Goal: Information Seeking & Learning: Learn about a topic

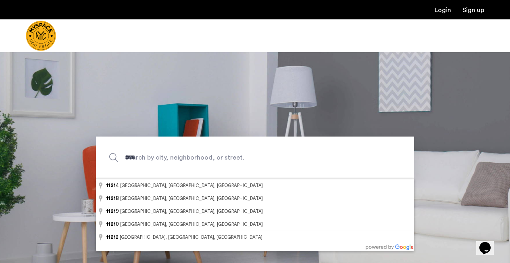
type input "*****"
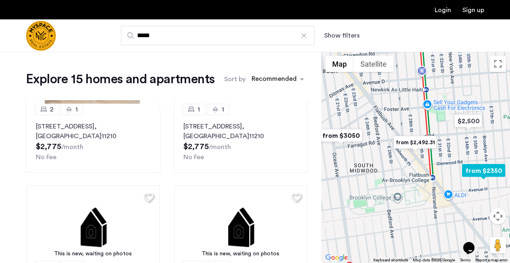
scroll to position [348, 0]
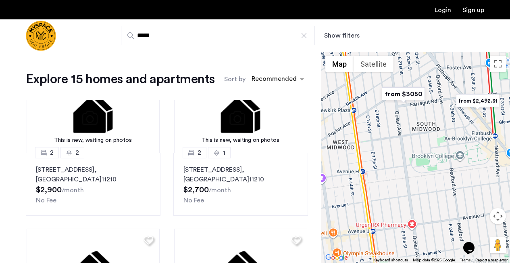
drag, startPoint x: 389, startPoint y: 188, endPoint x: 464, endPoint y: 148, distance: 85.3
click at [463, 146] on div at bounding box center [415, 157] width 189 height 211
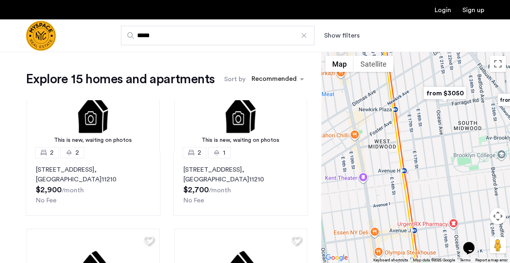
drag, startPoint x: 392, startPoint y: 176, endPoint x: 453, endPoint y: 177, distance: 60.5
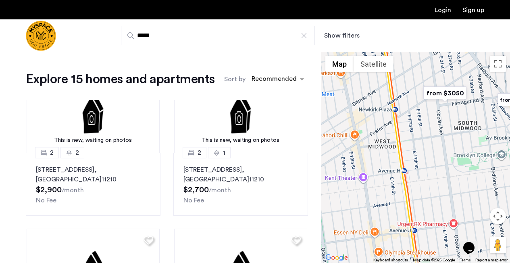
click at [453, 177] on div at bounding box center [415, 157] width 189 height 211
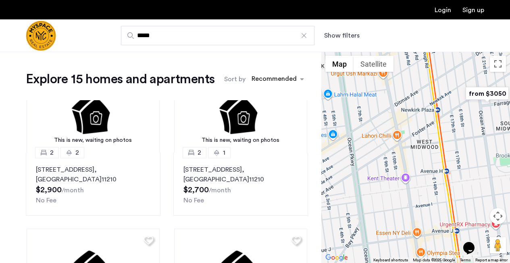
drag, startPoint x: 404, startPoint y: 194, endPoint x: 457, endPoint y: 174, distance: 57.3
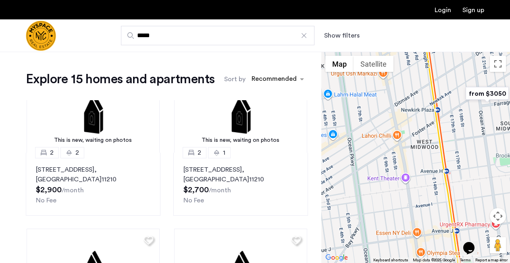
click at [457, 174] on div at bounding box center [415, 157] width 189 height 211
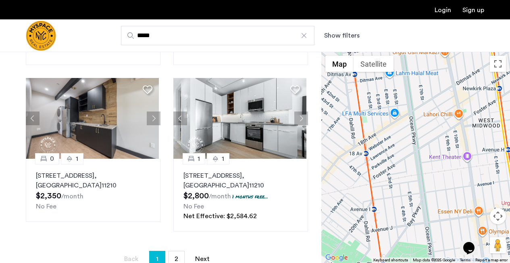
scroll to position [0, 0]
